Goal: Task Accomplishment & Management: Use online tool/utility

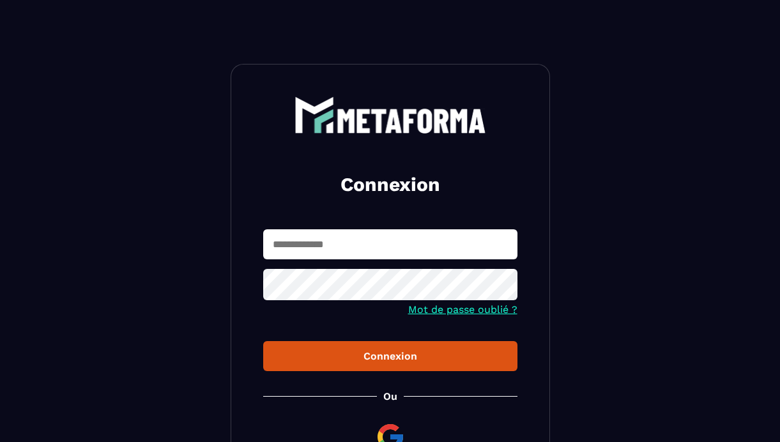
click at [285, 245] on input "text" at bounding box center [390, 244] width 254 height 30
type input "**********"
click at [263, 341] on button "Connexion" at bounding box center [390, 356] width 254 height 30
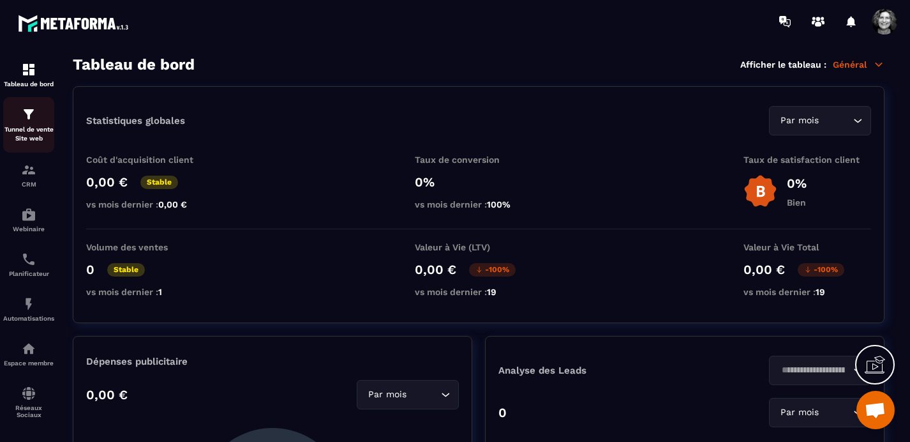
click at [27, 116] on img at bounding box center [28, 114] width 15 height 15
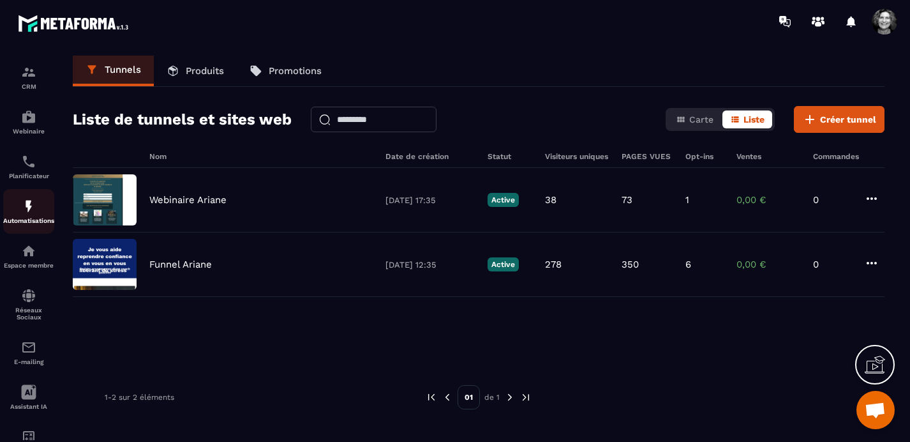
scroll to position [148, 0]
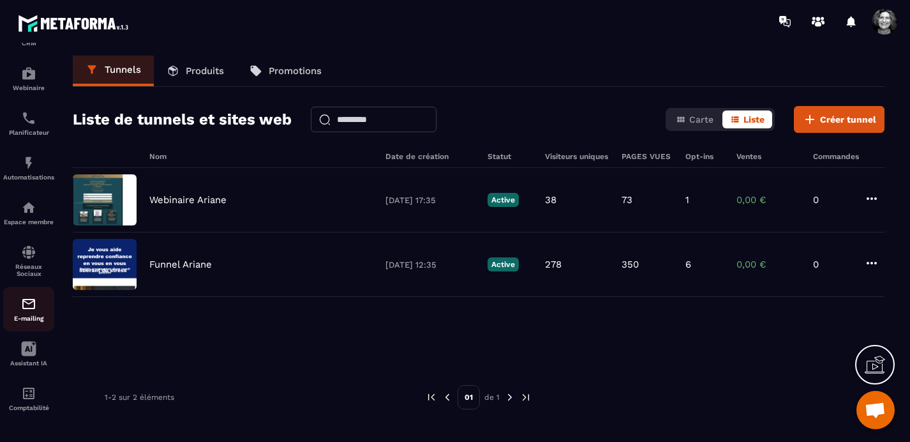
click at [30, 302] on img at bounding box center [28, 303] width 15 height 15
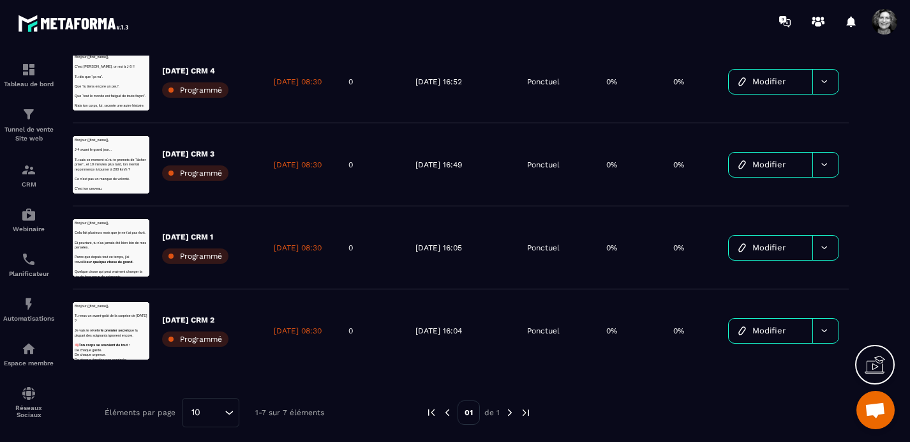
scroll to position [350, 0]
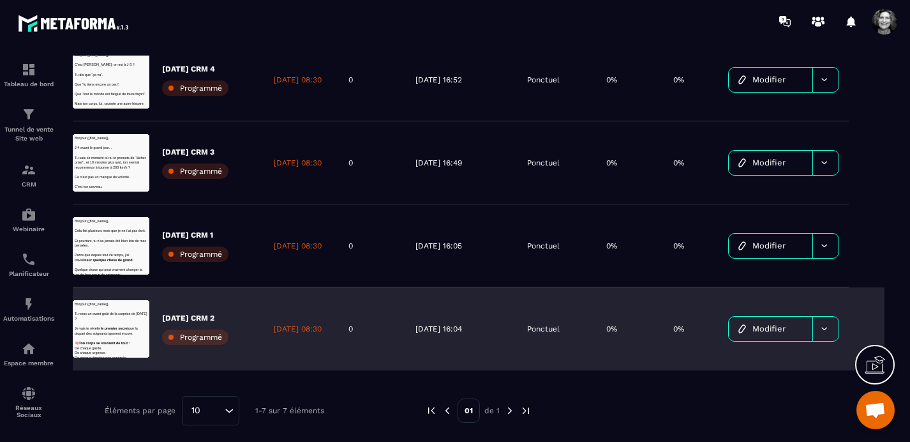
click at [777, 331] on span "Modifier" at bounding box center [769, 329] width 33 height 10
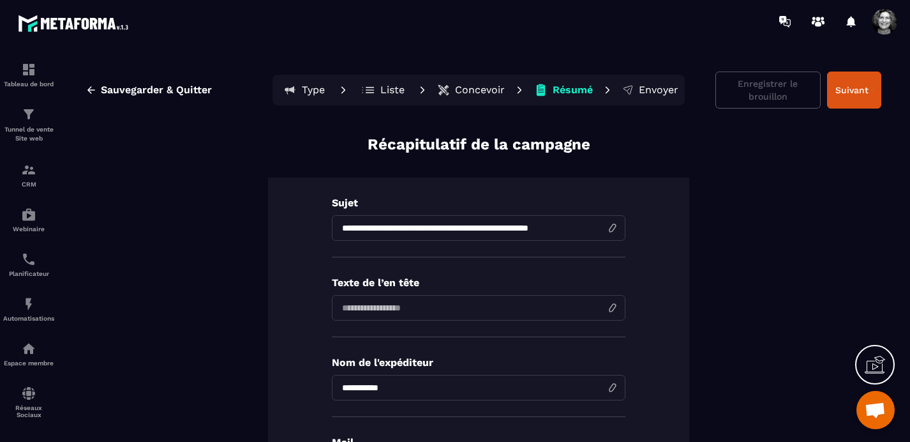
click at [465, 86] on p "Concevoir" at bounding box center [480, 90] width 50 height 13
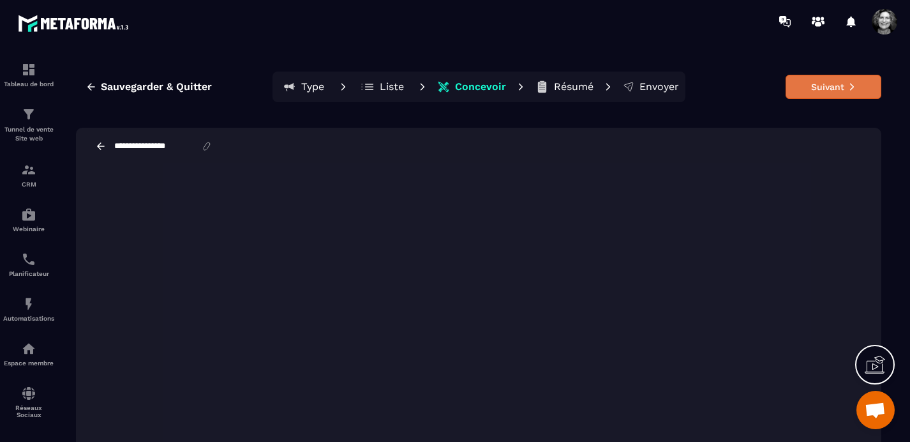
click at [779, 91] on button "Suivant" at bounding box center [834, 87] width 96 height 24
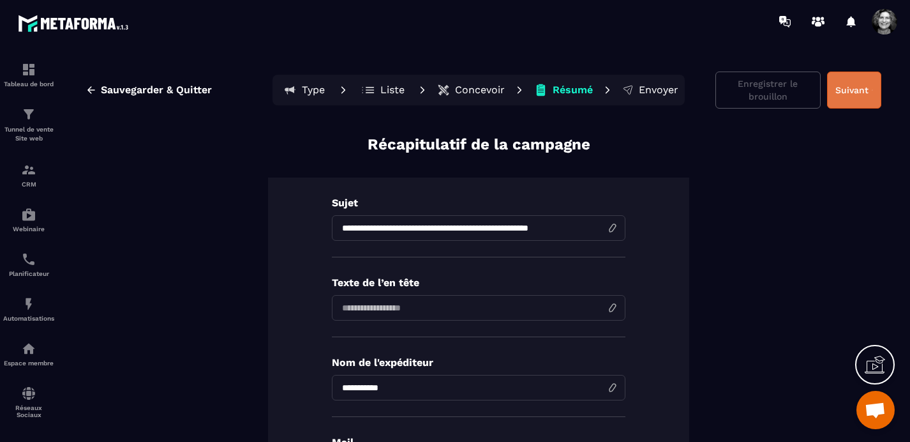
click at [779, 84] on button "Suivant" at bounding box center [854, 90] width 54 height 37
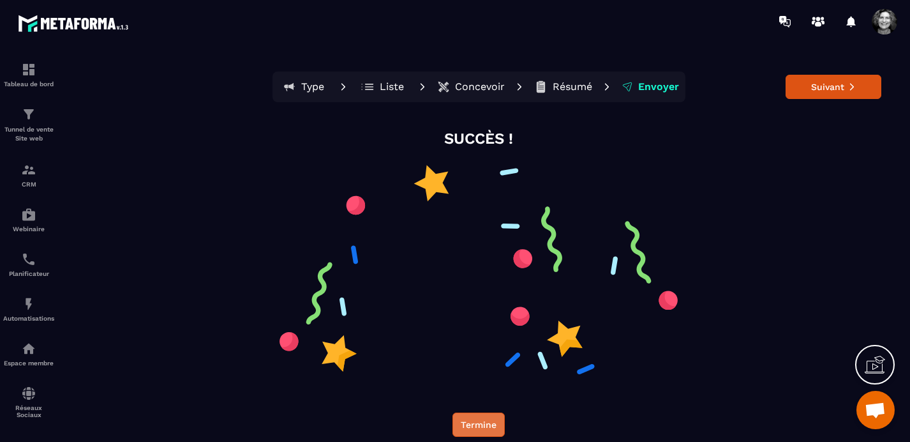
click at [479, 422] on button "Termine" at bounding box center [479, 424] width 52 height 24
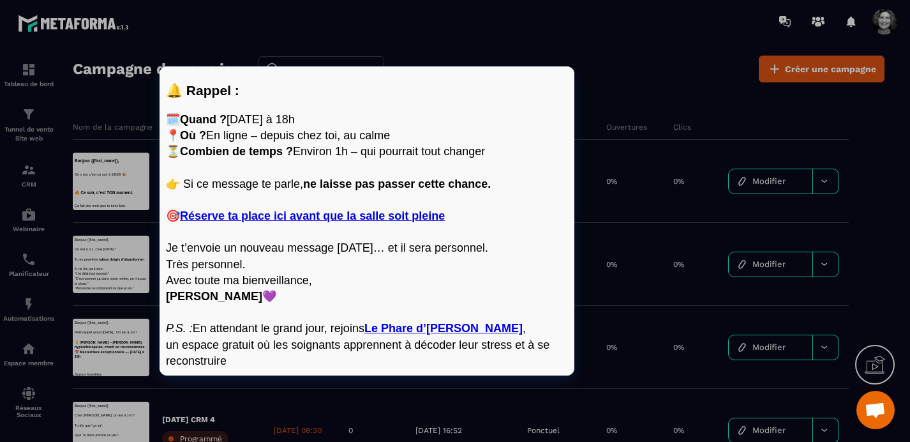
scroll to position [1200, 0]
click at [393, 253] on p "Je t’envoie un nouveau message [DATE]… et il sera personnel. Très personnel." at bounding box center [367, 255] width 402 height 32
click at [251, 265] on p "Je t’envoie un nouveau message [DATE]… et il sera personnel. Très personnel." at bounding box center [367, 255] width 402 height 32
click at [246, 266] on p "Je t’envoie un nouveau message [DATE]… et il sera personnel. Très personnel." at bounding box center [367, 255] width 402 height 32
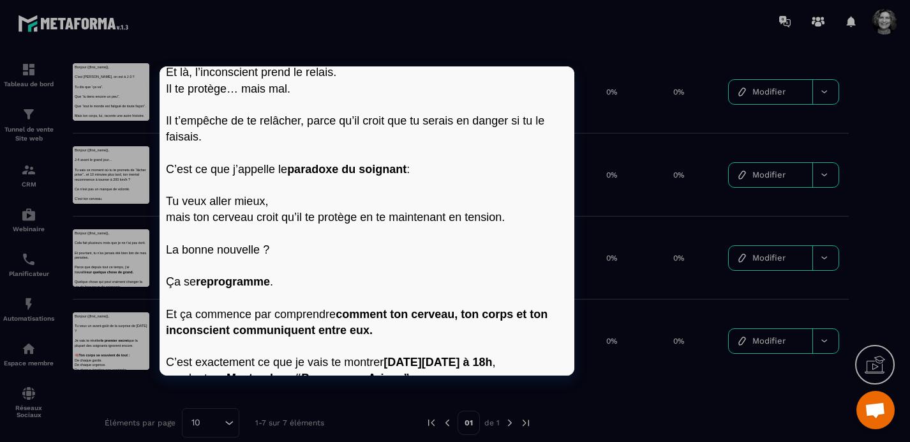
scroll to position [398, 0]
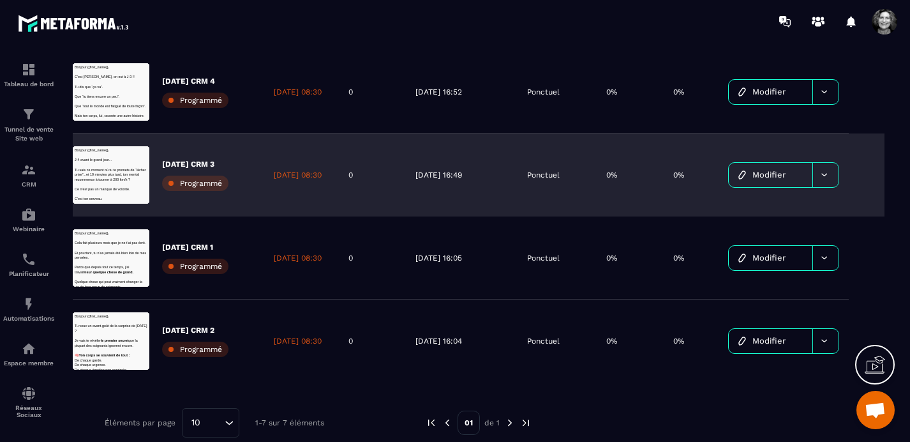
click at [778, 176] on span "Modifier" at bounding box center [769, 175] width 33 height 10
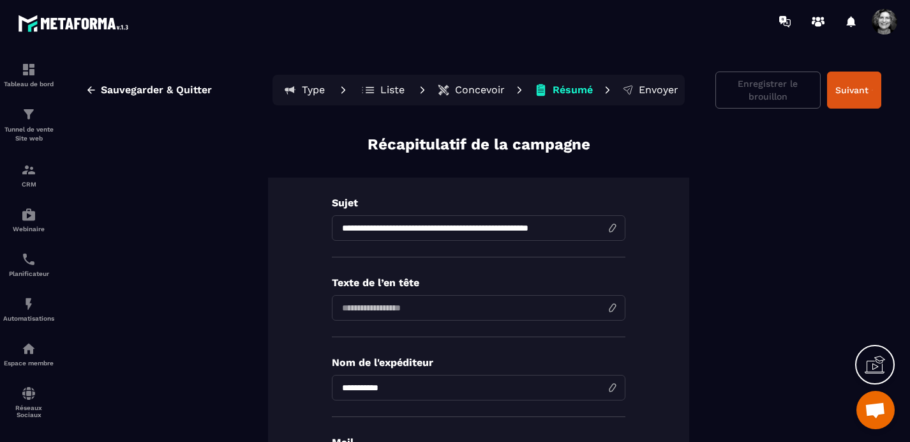
click at [483, 86] on p "Concevoir" at bounding box center [480, 90] width 50 height 13
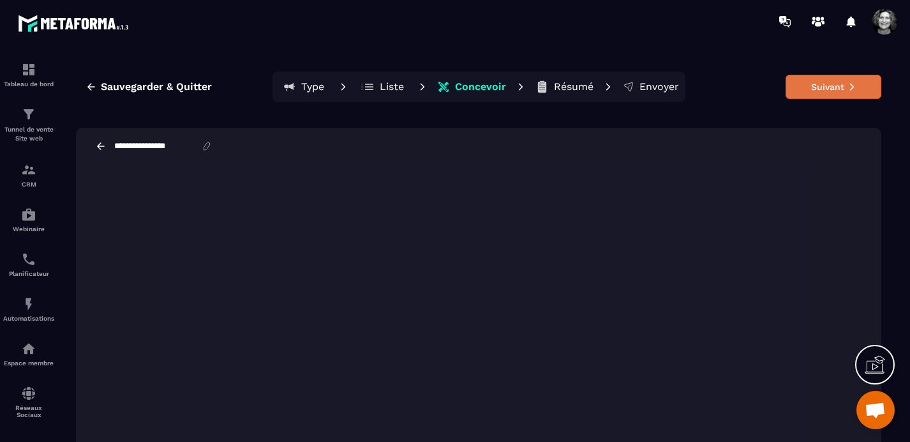
click at [779, 85] on button "Suivant" at bounding box center [834, 87] width 96 height 24
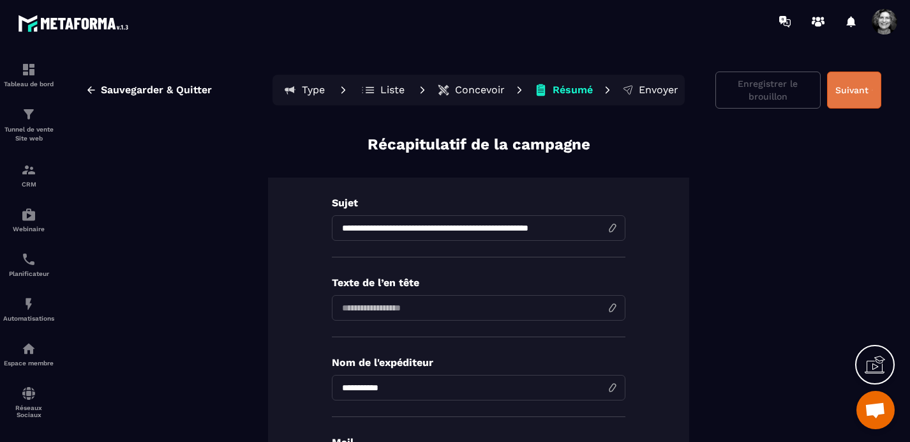
click at [779, 90] on button "Suivant" at bounding box center [854, 90] width 54 height 37
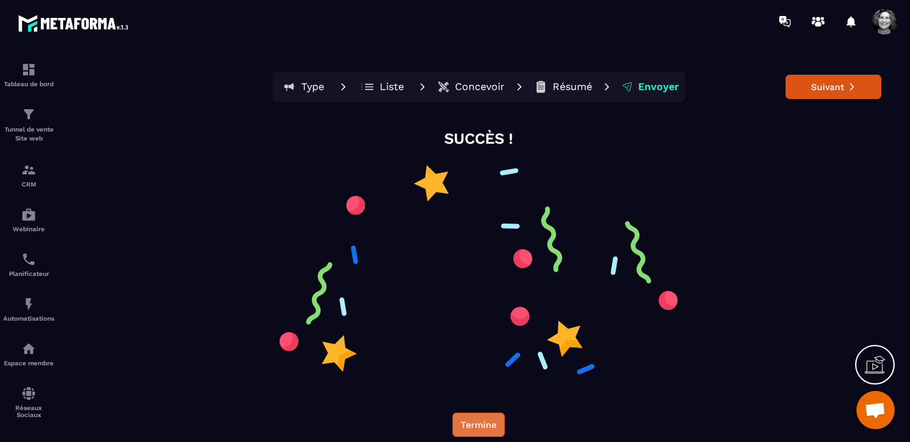
click at [478, 427] on button "Termine" at bounding box center [479, 424] width 52 height 24
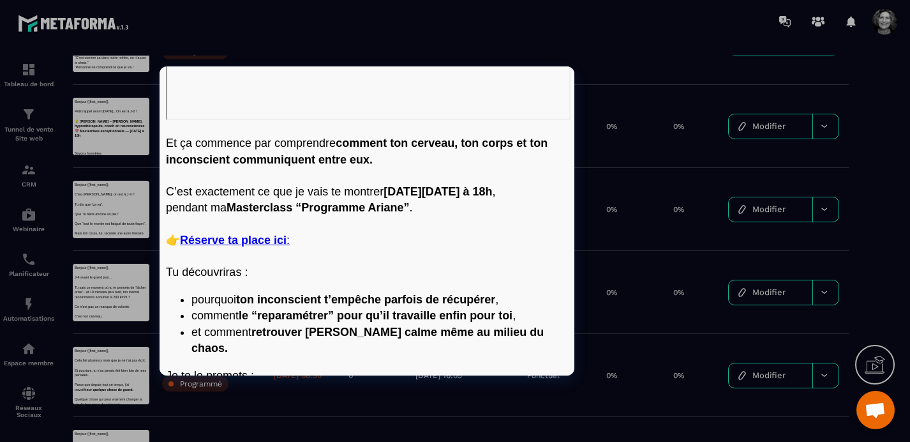
scroll to position [807, 0]
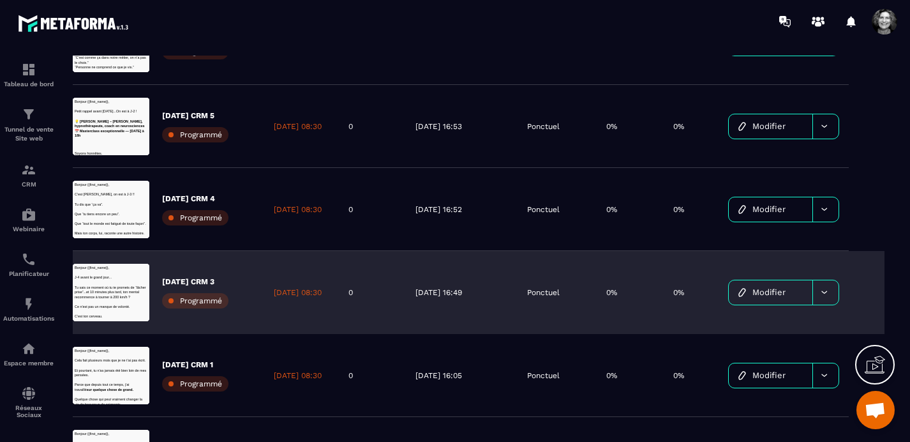
click at [779, 293] on icon at bounding box center [825, 292] width 10 height 10
click at [693, 252] on div "0%" at bounding box center [691, 292] width 55 height 83
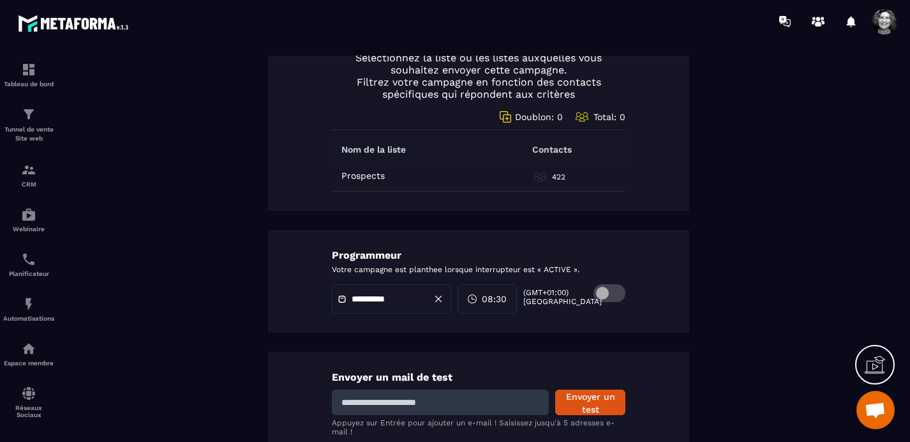
scroll to position [731, 0]
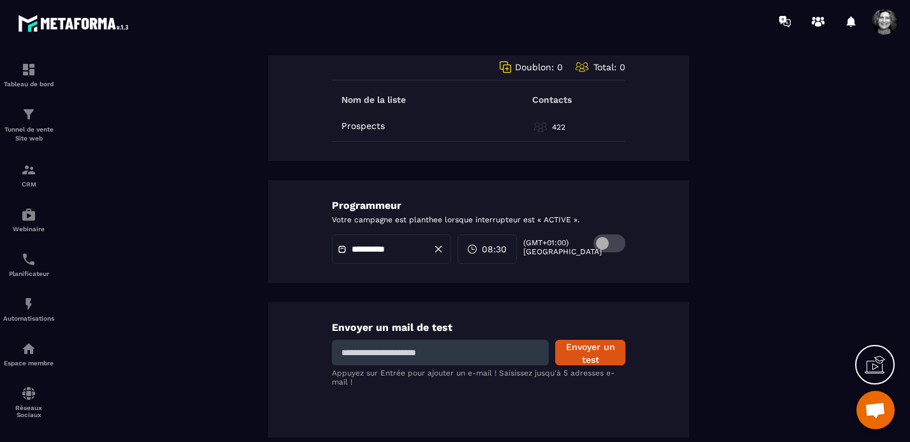
click at [392, 356] on input at bounding box center [440, 353] width 217 height 26
type input "**********"
click at [596, 350] on button "Envoyer un test" at bounding box center [590, 353] width 70 height 26
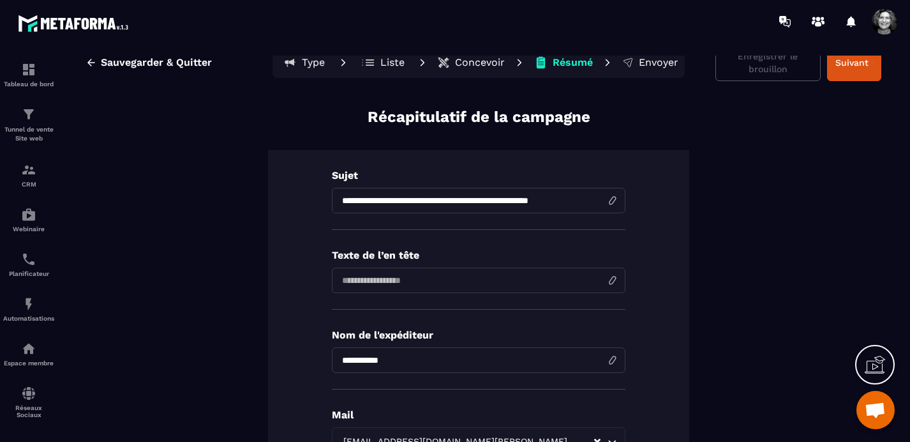
scroll to position [0, 0]
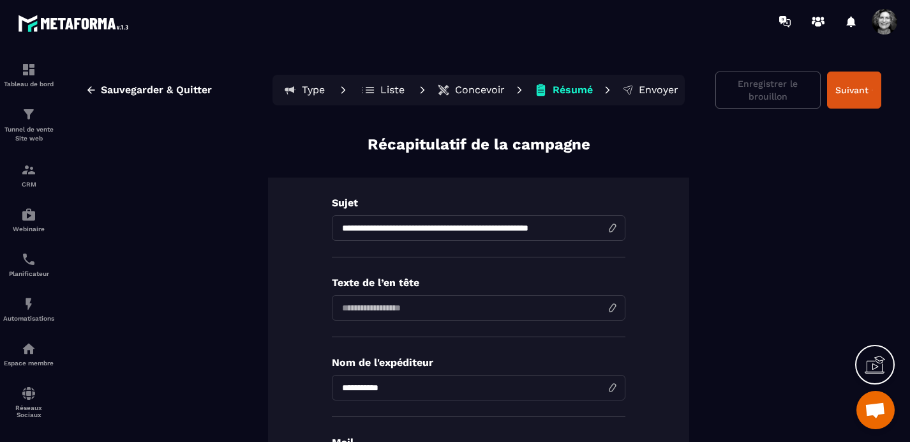
click at [477, 88] on p "Concevoir" at bounding box center [480, 90] width 50 height 13
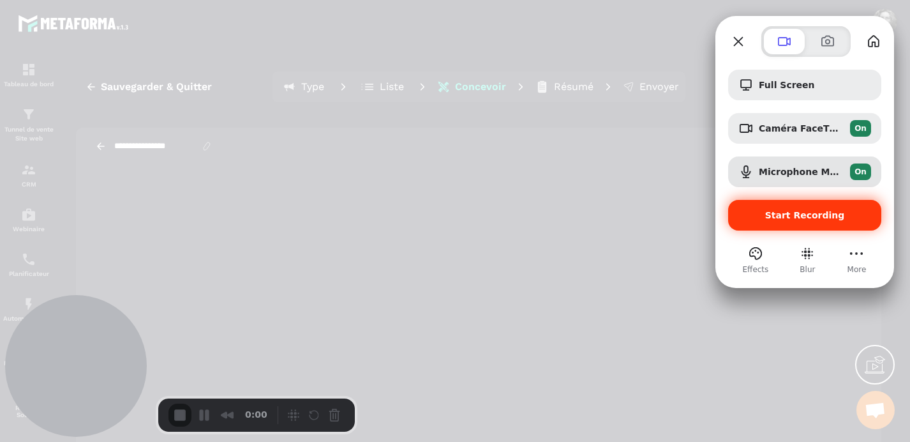
click at [779, 215] on span "Start Recording" at bounding box center [805, 215] width 80 height 10
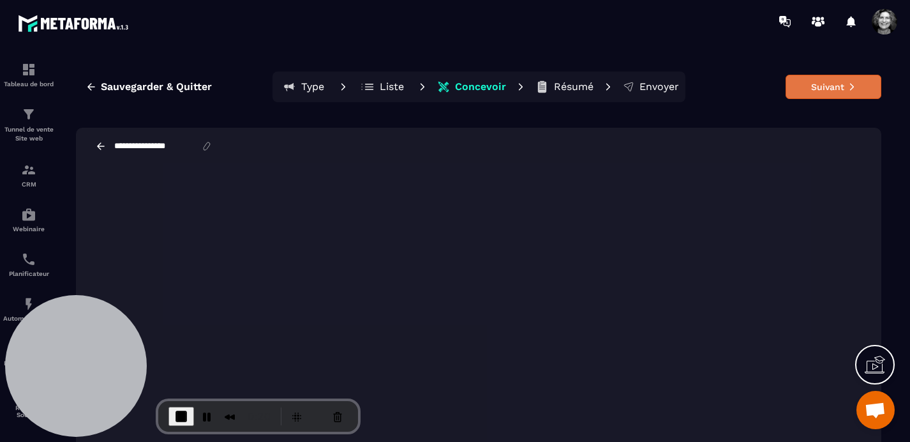
click at [779, 85] on button "Suivant" at bounding box center [834, 87] width 96 height 24
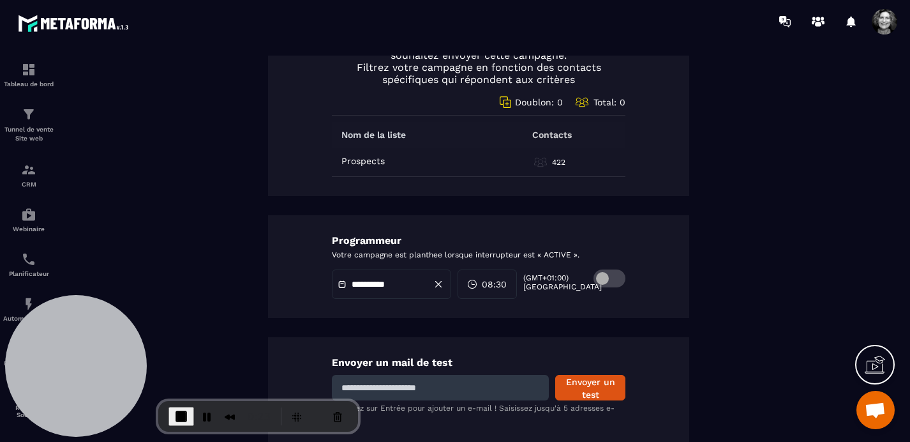
scroll to position [718, 0]
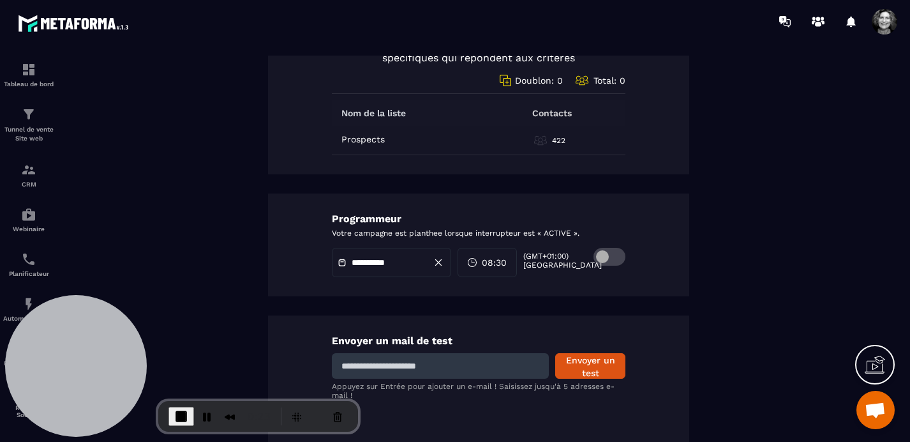
click at [370, 370] on input at bounding box center [440, 366] width 217 height 26
type input "**********"
click at [589, 367] on button "Envoyer un test" at bounding box center [590, 366] width 70 height 26
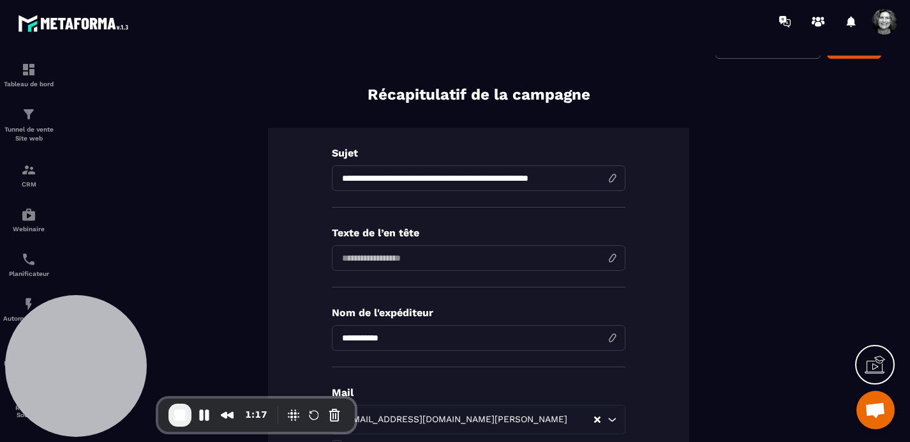
scroll to position [0, 0]
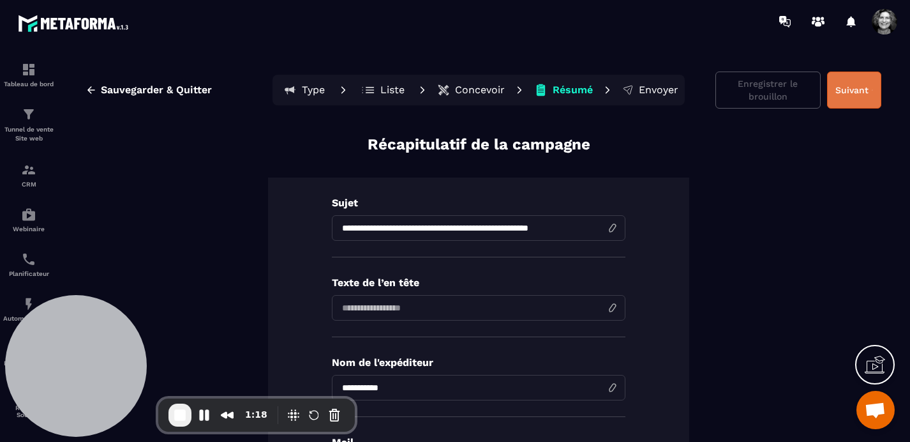
click at [779, 96] on button "Suivant" at bounding box center [854, 90] width 54 height 37
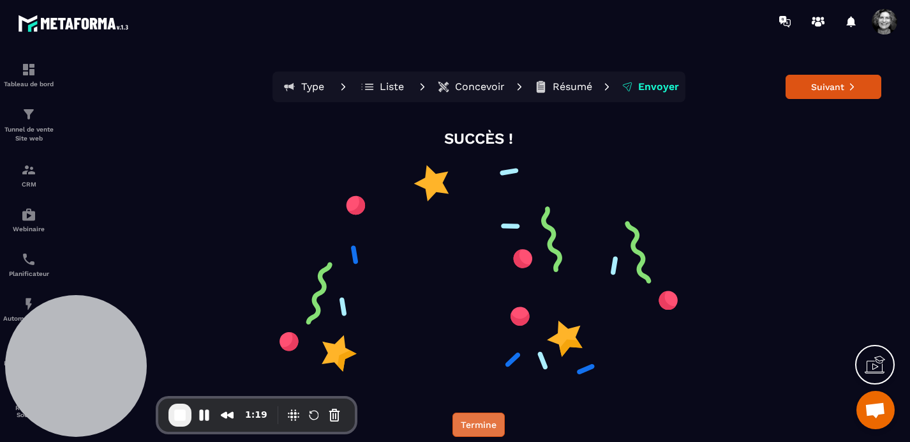
click at [481, 431] on button "Termine" at bounding box center [479, 424] width 52 height 24
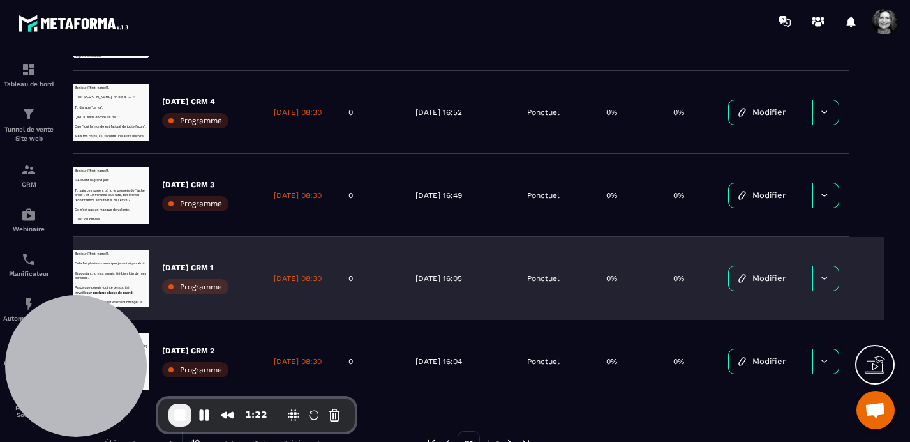
scroll to position [237, 0]
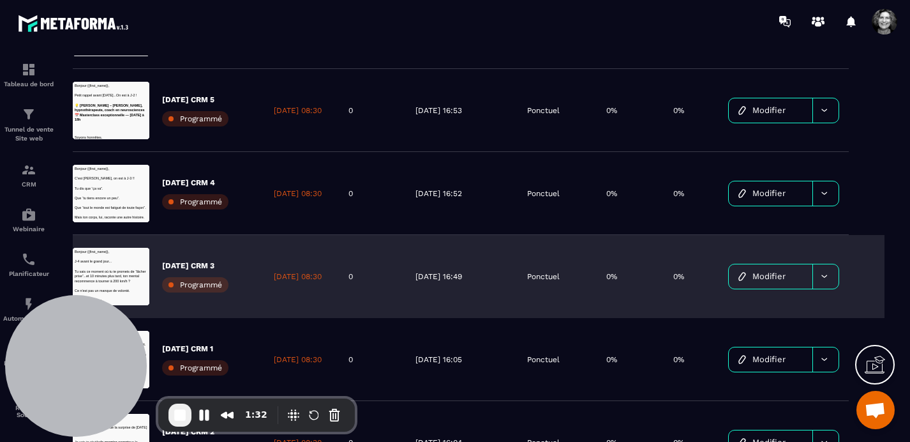
click at [769, 277] on span "Modifier" at bounding box center [769, 276] width 33 height 10
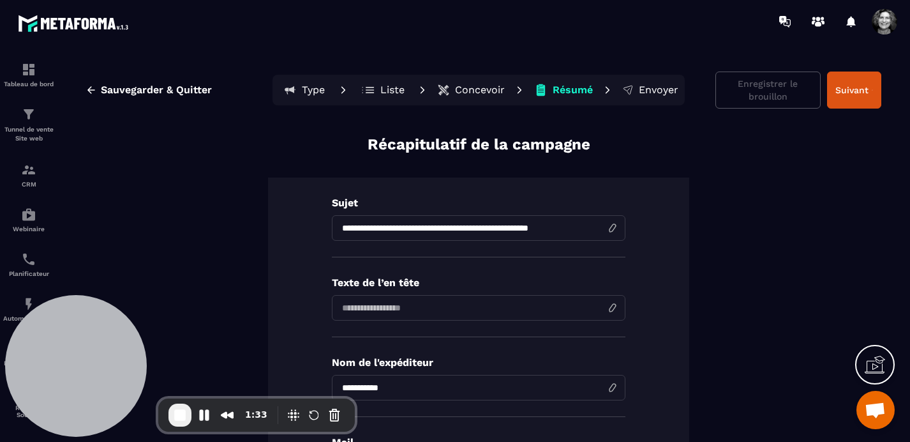
click at [474, 89] on p "Concevoir" at bounding box center [480, 90] width 50 height 13
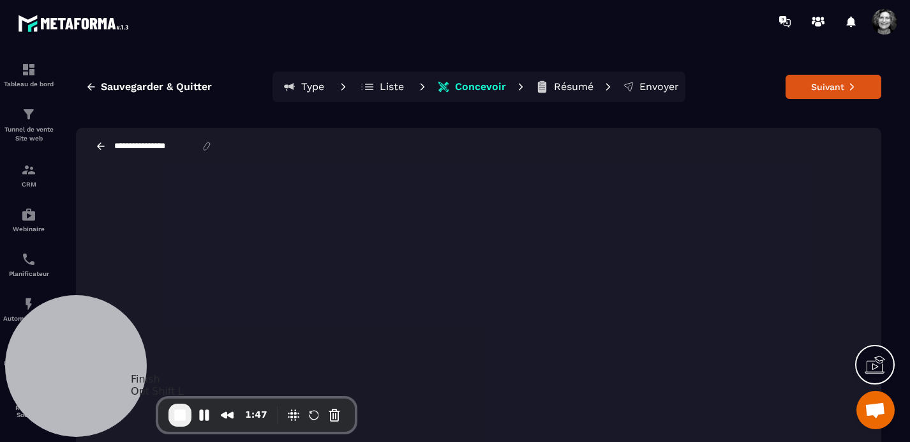
click at [177, 415] on span "End Recording" at bounding box center [179, 414] width 15 height 15
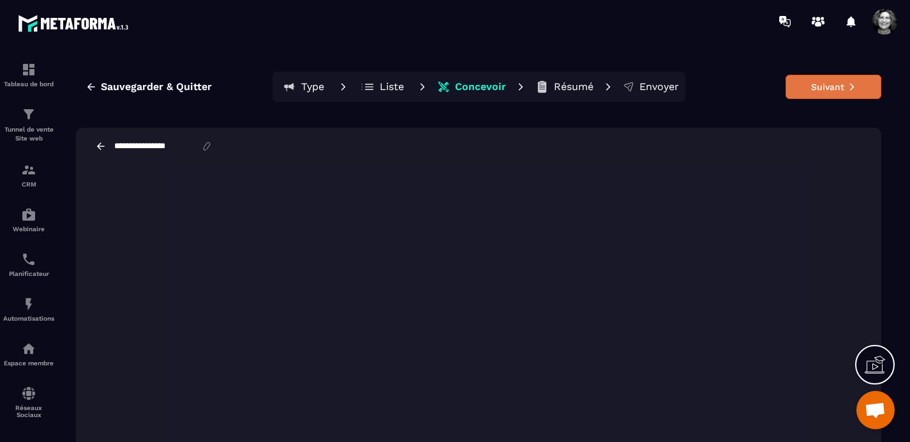
click at [779, 87] on button "Suivant" at bounding box center [834, 87] width 96 height 24
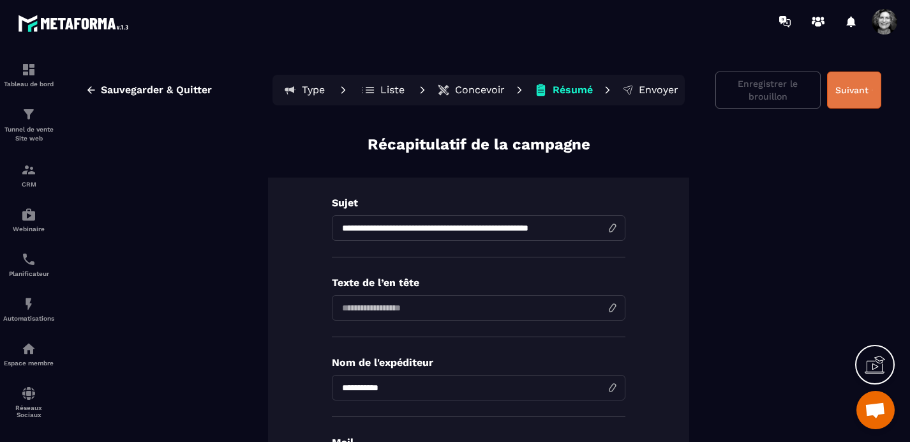
click at [779, 94] on button "Suivant" at bounding box center [854, 90] width 54 height 37
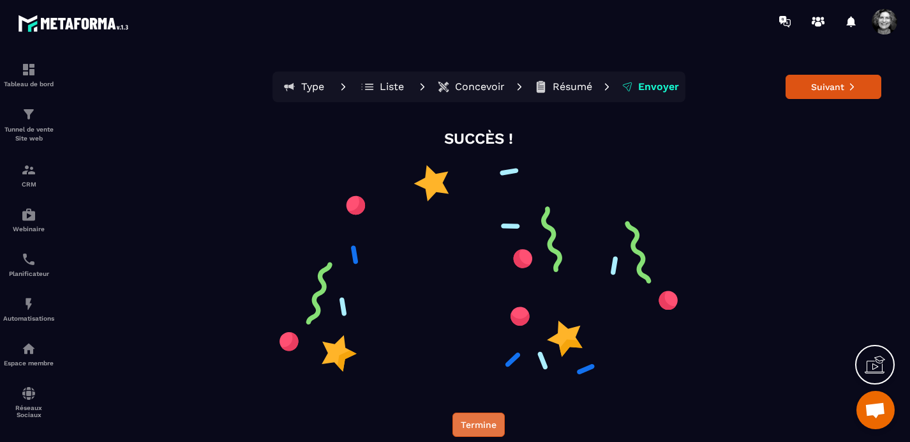
click at [465, 426] on button "Termine" at bounding box center [479, 424] width 52 height 24
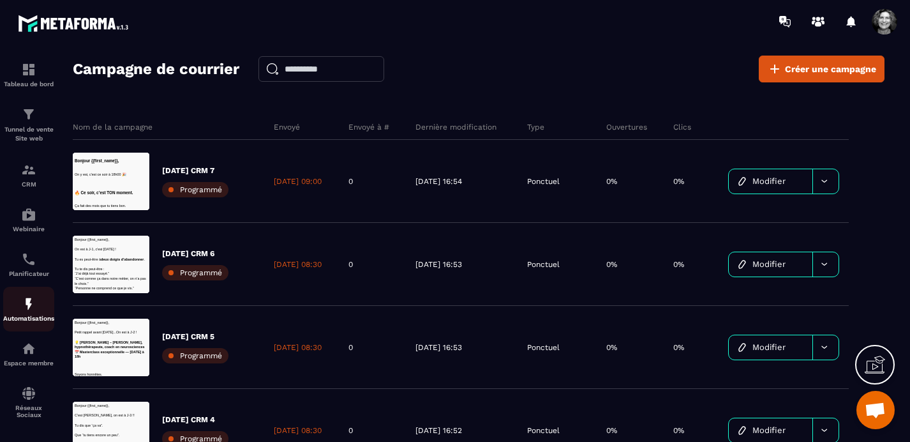
click at [27, 309] on img at bounding box center [28, 303] width 15 height 15
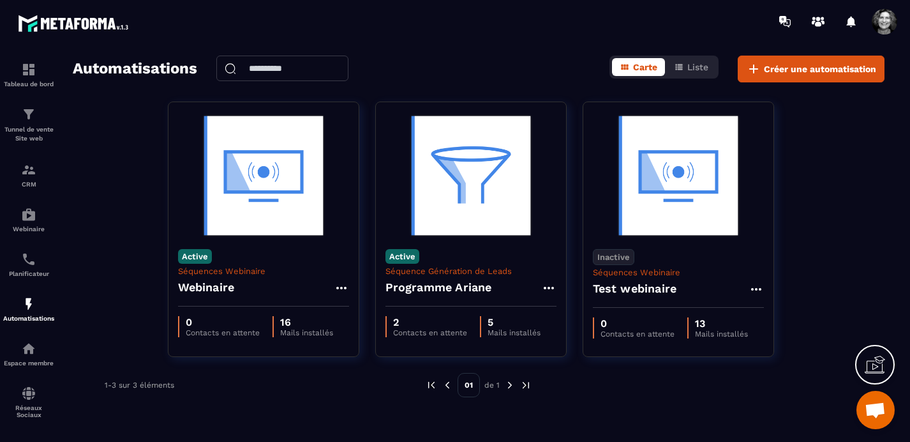
click at [779, 407] on span "Ouvrir le chat" at bounding box center [875, 411] width 21 height 18
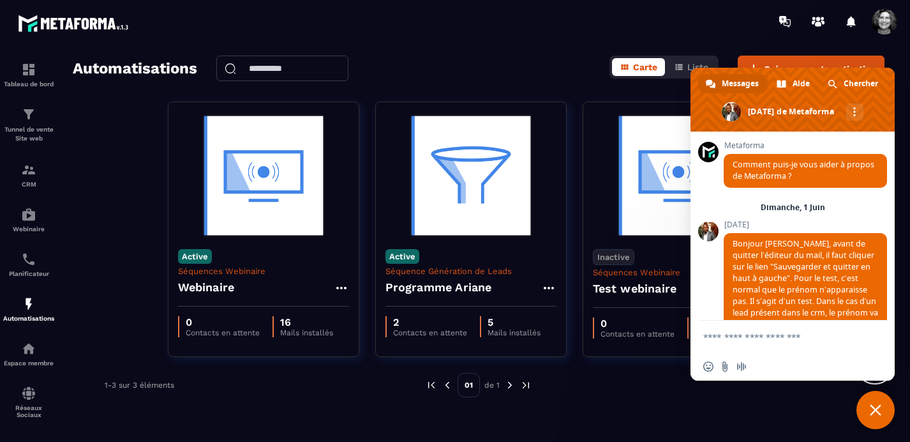
scroll to position [16296, 0]
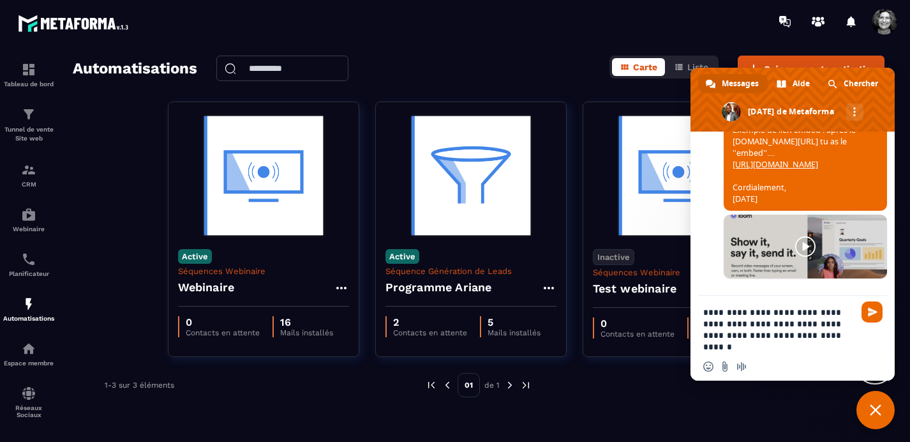
paste textarea "**********"
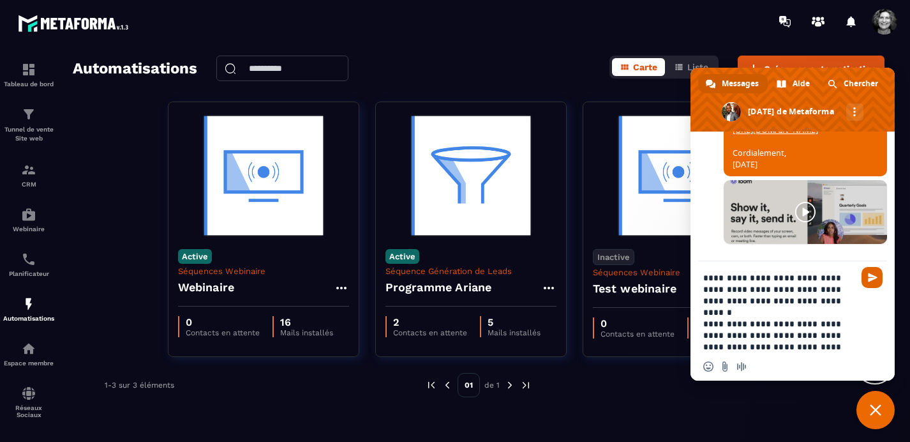
type textarea "**********"
click at [779, 280] on span "Envoyer" at bounding box center [873, 278] width 10 height 10
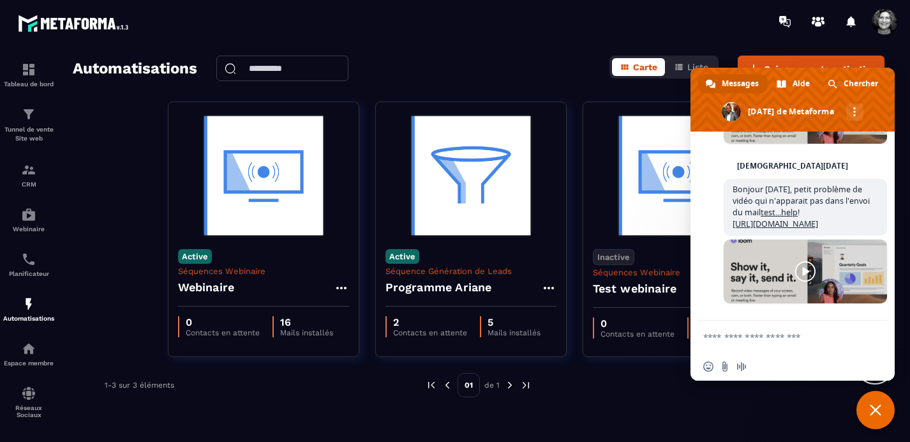
scroll to position [16493, 0]
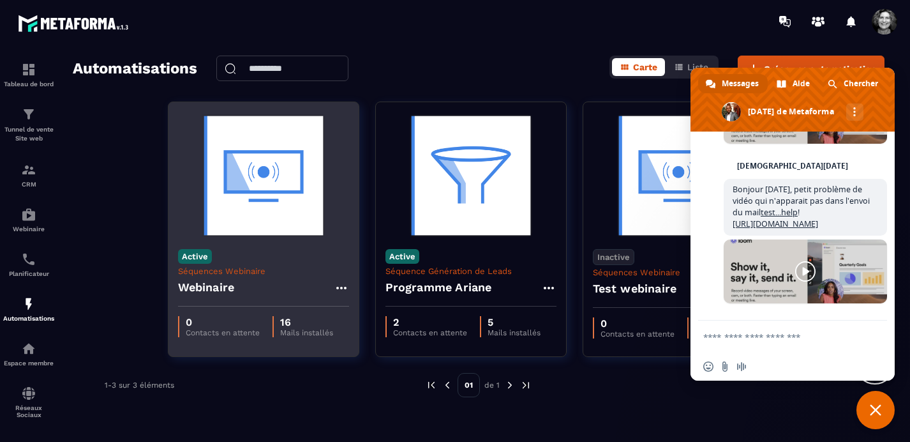
click at [237, 196] on img at bounding box center [263, 176] width 171 height 128
